Goal: Transaction & Acquisition: Purchase product/service

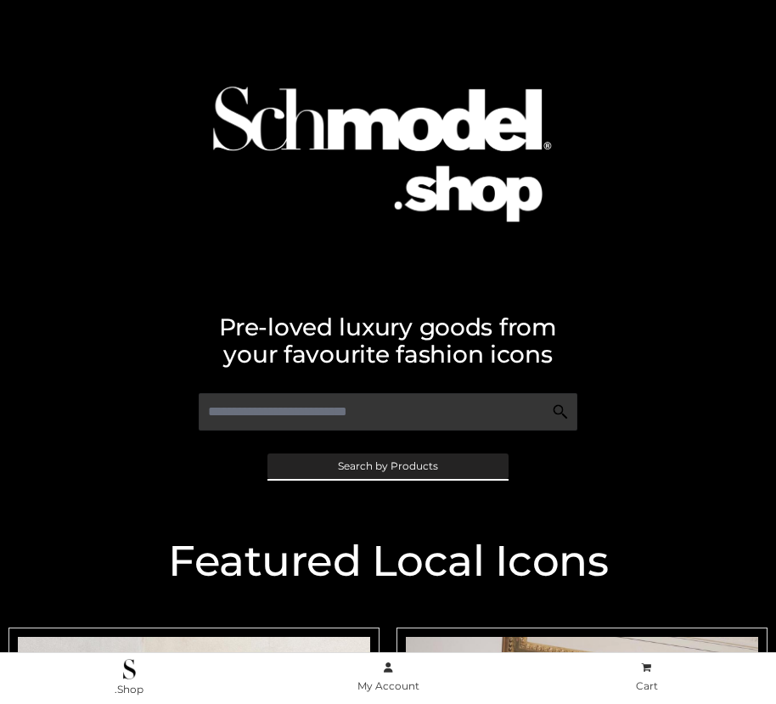
click at [387, 466] on span "Search by Products" at bounding box center [388, 466] width 100 height 10
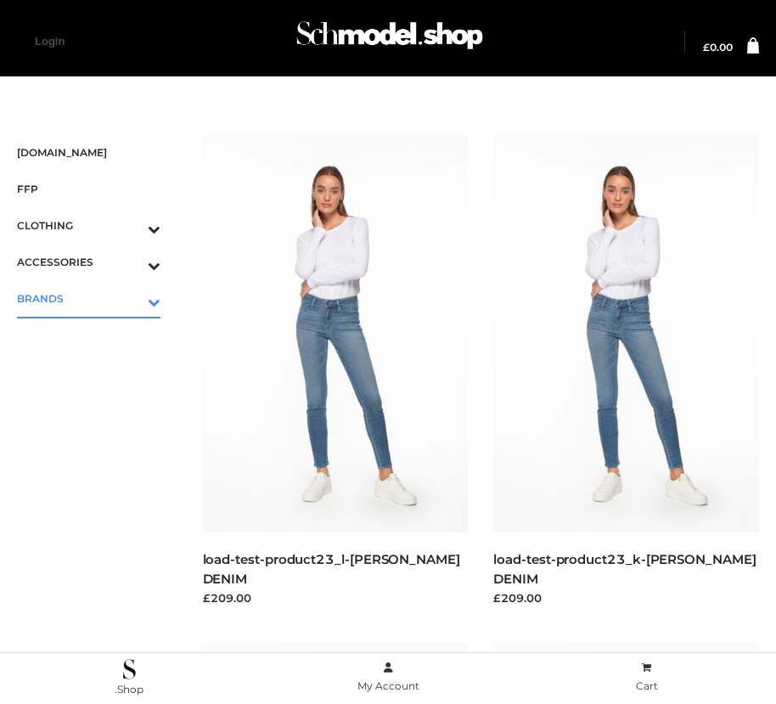
click at [130, 298] on icon "Toggle Submenu" at bounding box center [65, 302] width 190 height 20
click at [97, 335] on span "OPP SWIMWEAR" at bounding box center [97, 335] width 127 height 20
